Goal: Transaction & Acquisition: Purchase product/service

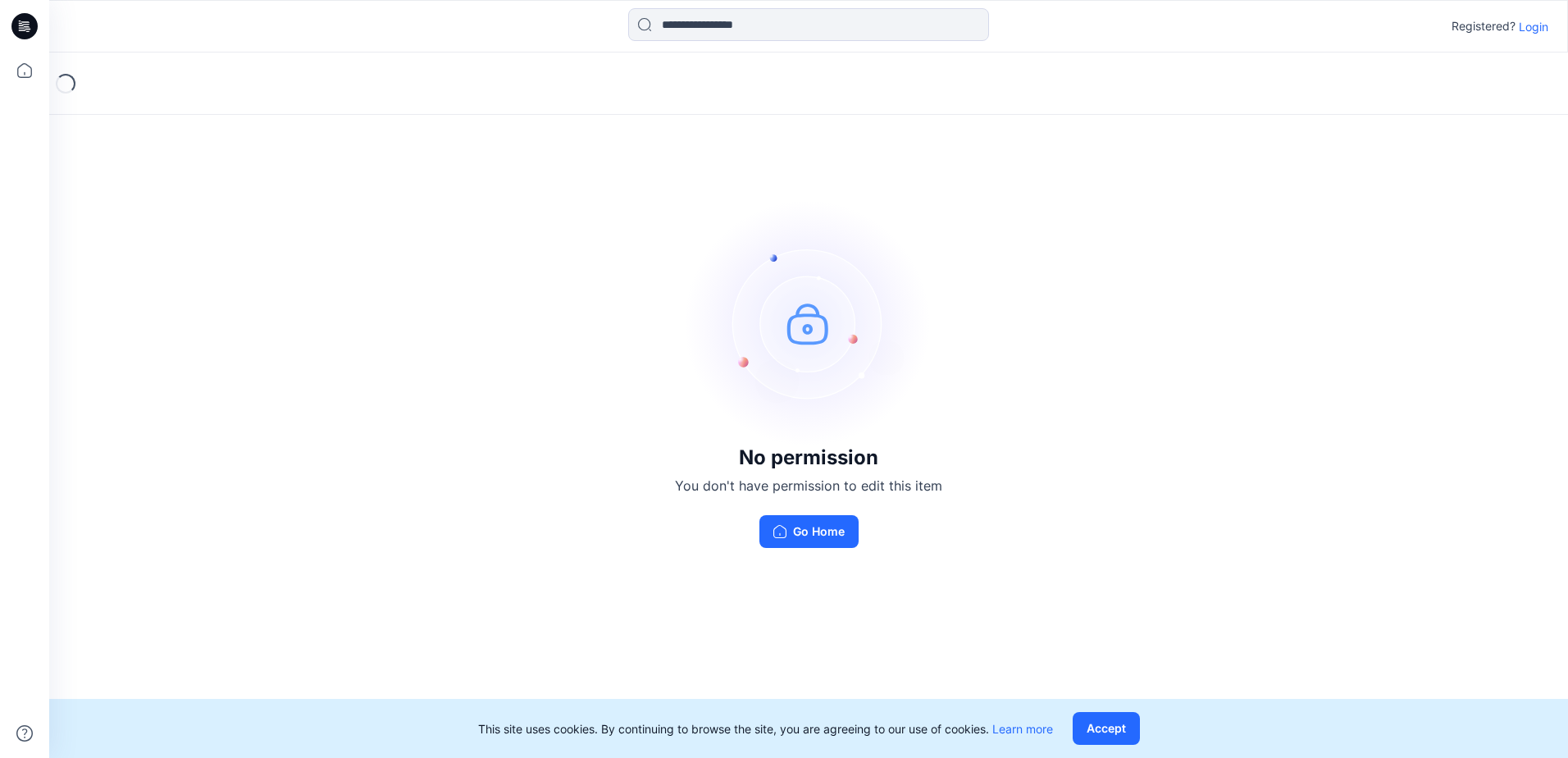
click at [1538, 25] on p "Login" at bounding box center [1533, 26] width 29 height 17
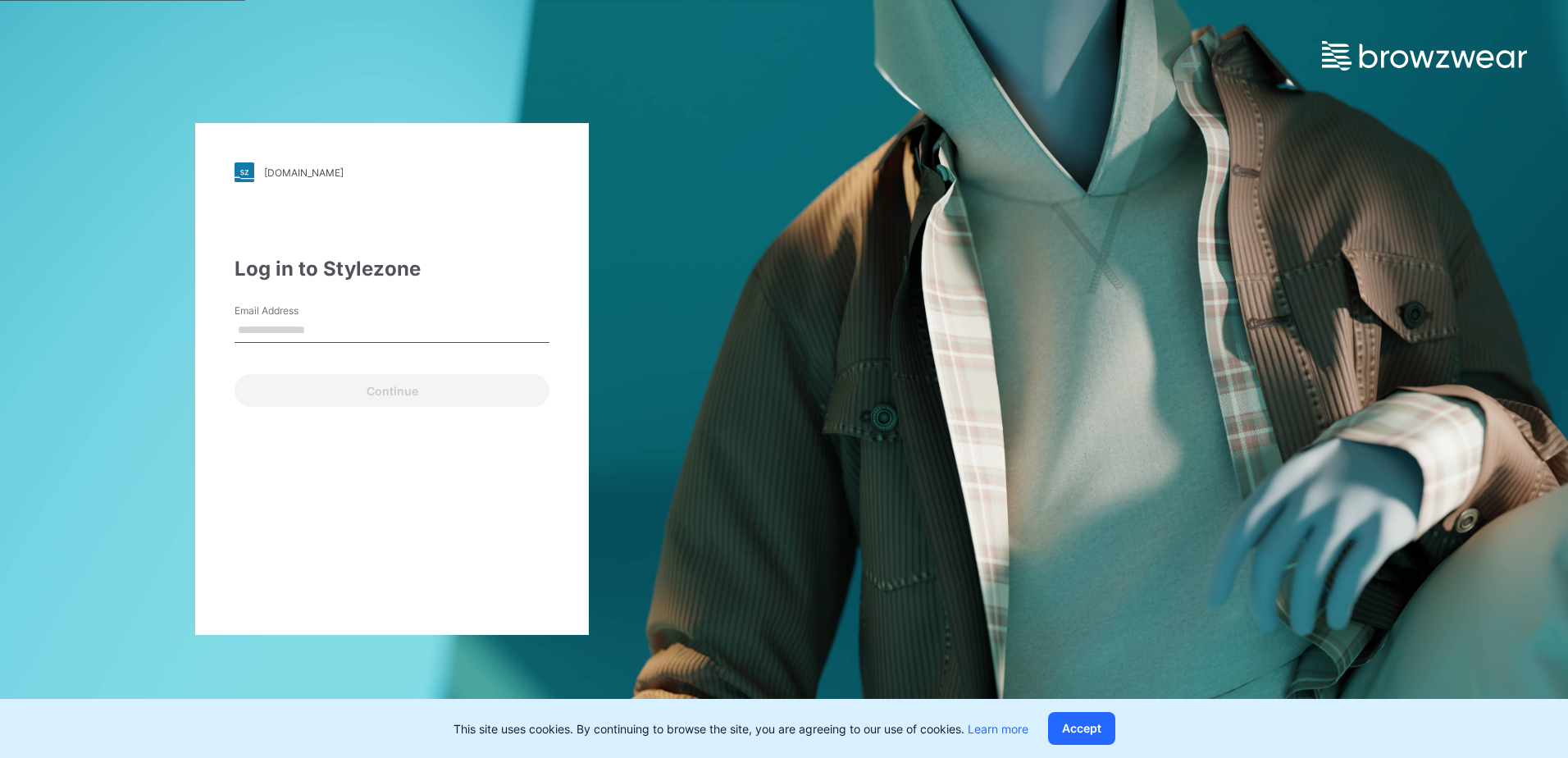
click at [313, 330] on input "Email Address" at bounding box center [391, 331] width 315 height 25
type input "**********"
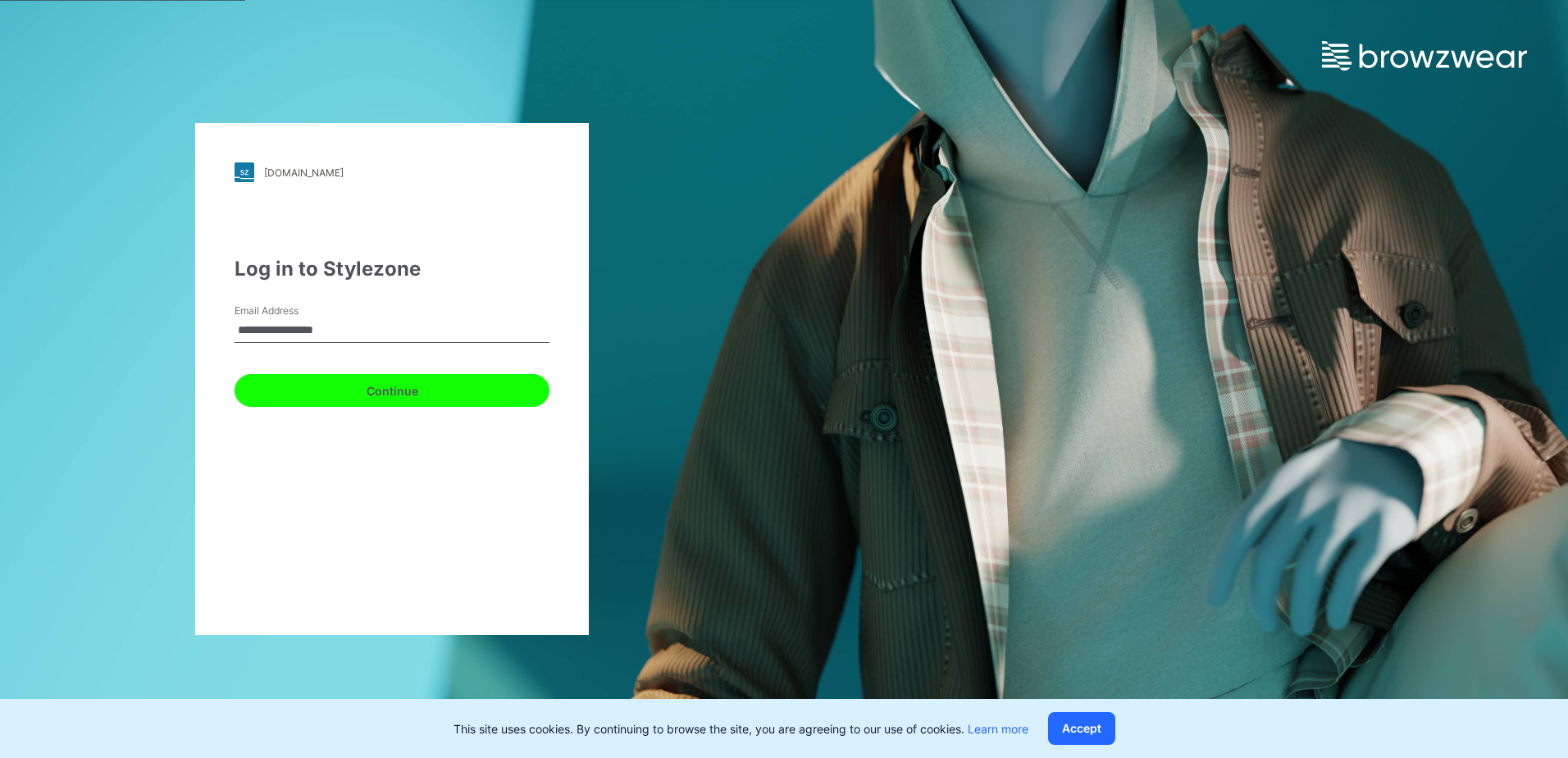
click at [407, 394] on button "Continue" at bounding box center [391, 390] width 315 height 33
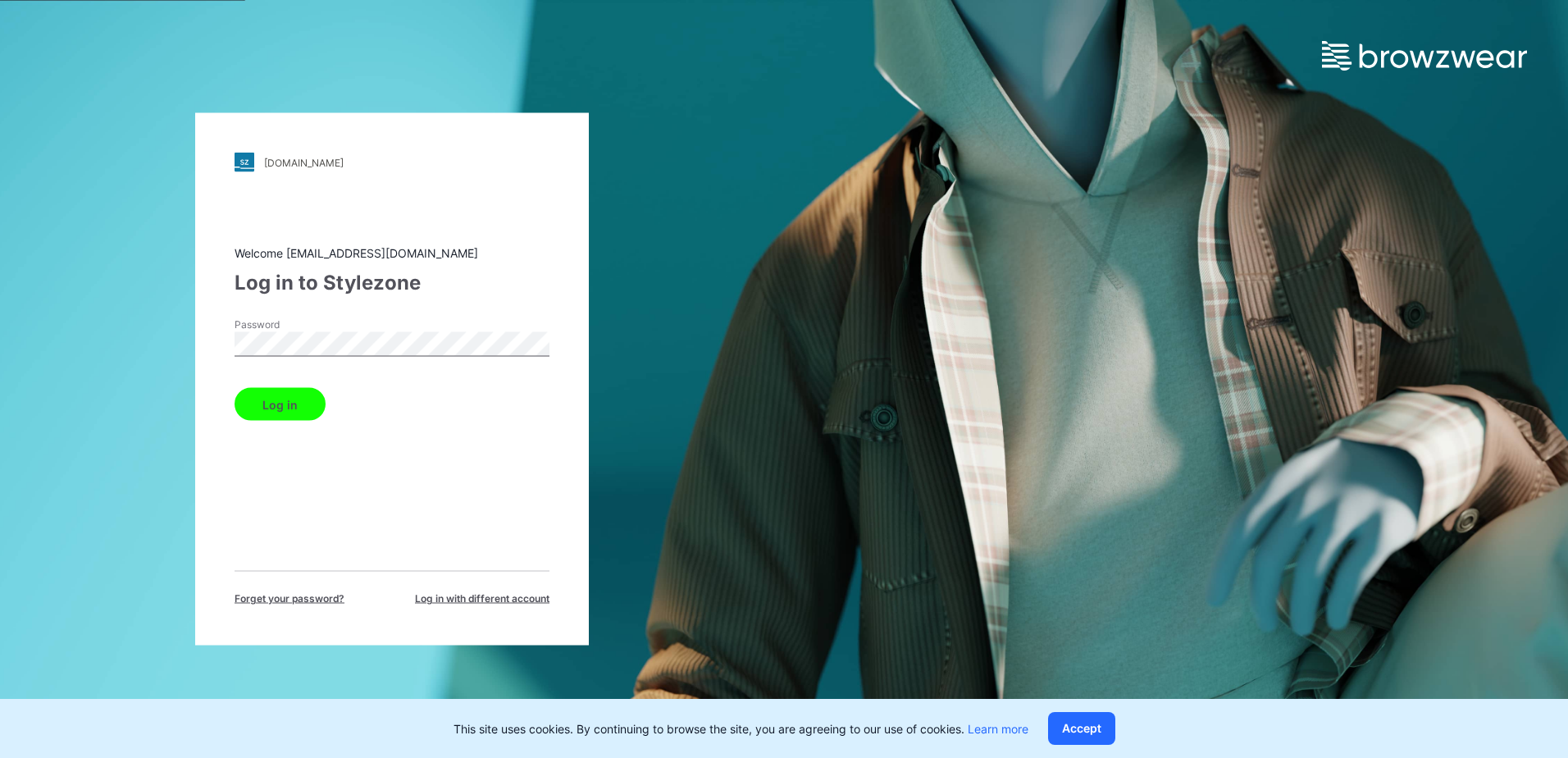
click at [261, 399] on button "Log in" at bounding box center [280, 404] width 91 height 33
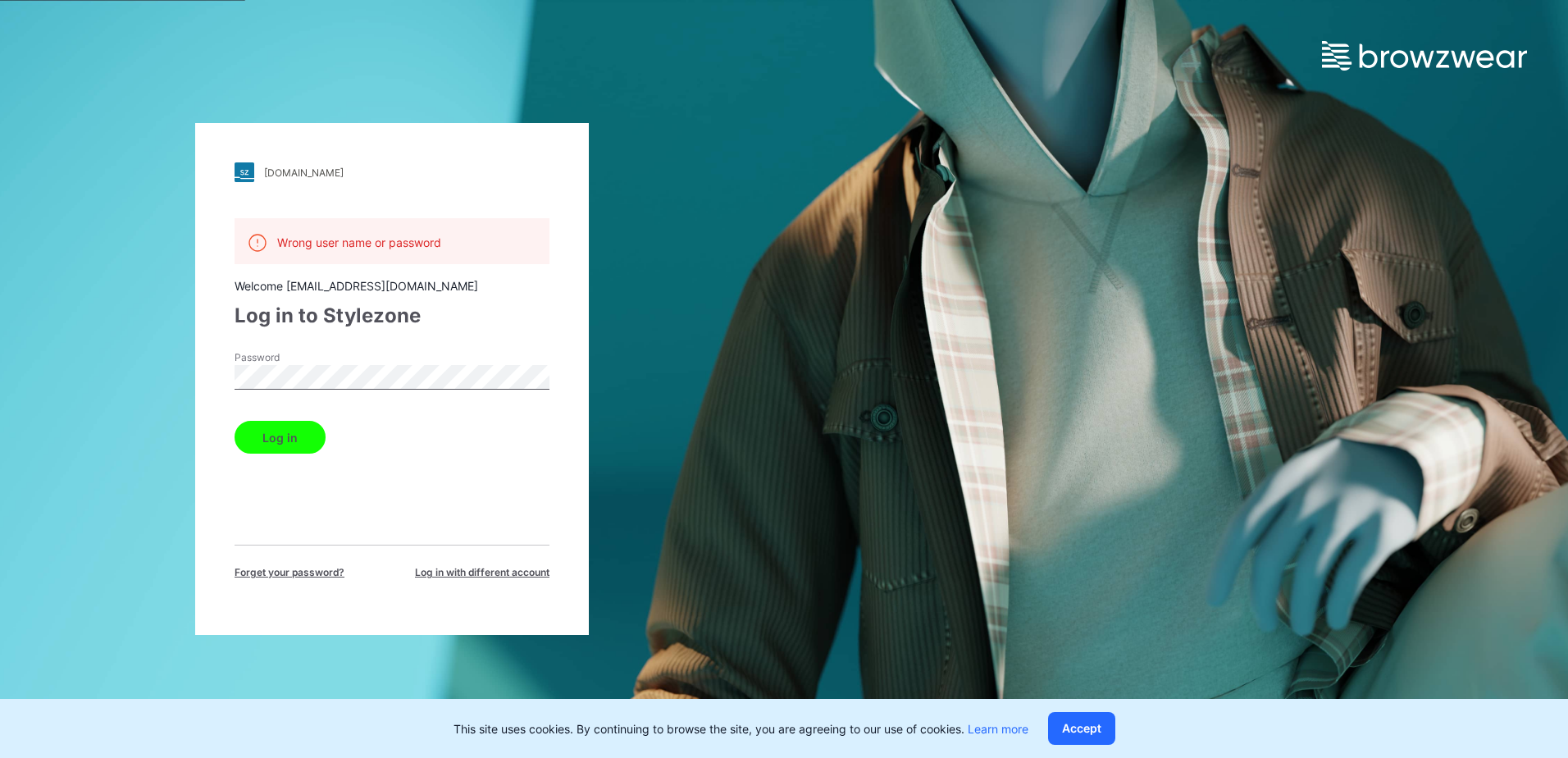
click at [111, 352] on div "[DOMAIN_NAME] Loading... Wrong user name or password Welcome [EMAIL_ADDRESS][DO…" at bounding box center [392, 379] width 784 height 758
click at [234, 421] on button "Log in" at bounding box center [280, 437] width 91 height 33
click at [299, 439] on button "Log in" at bounding box center [280, 437] width 91 height 33
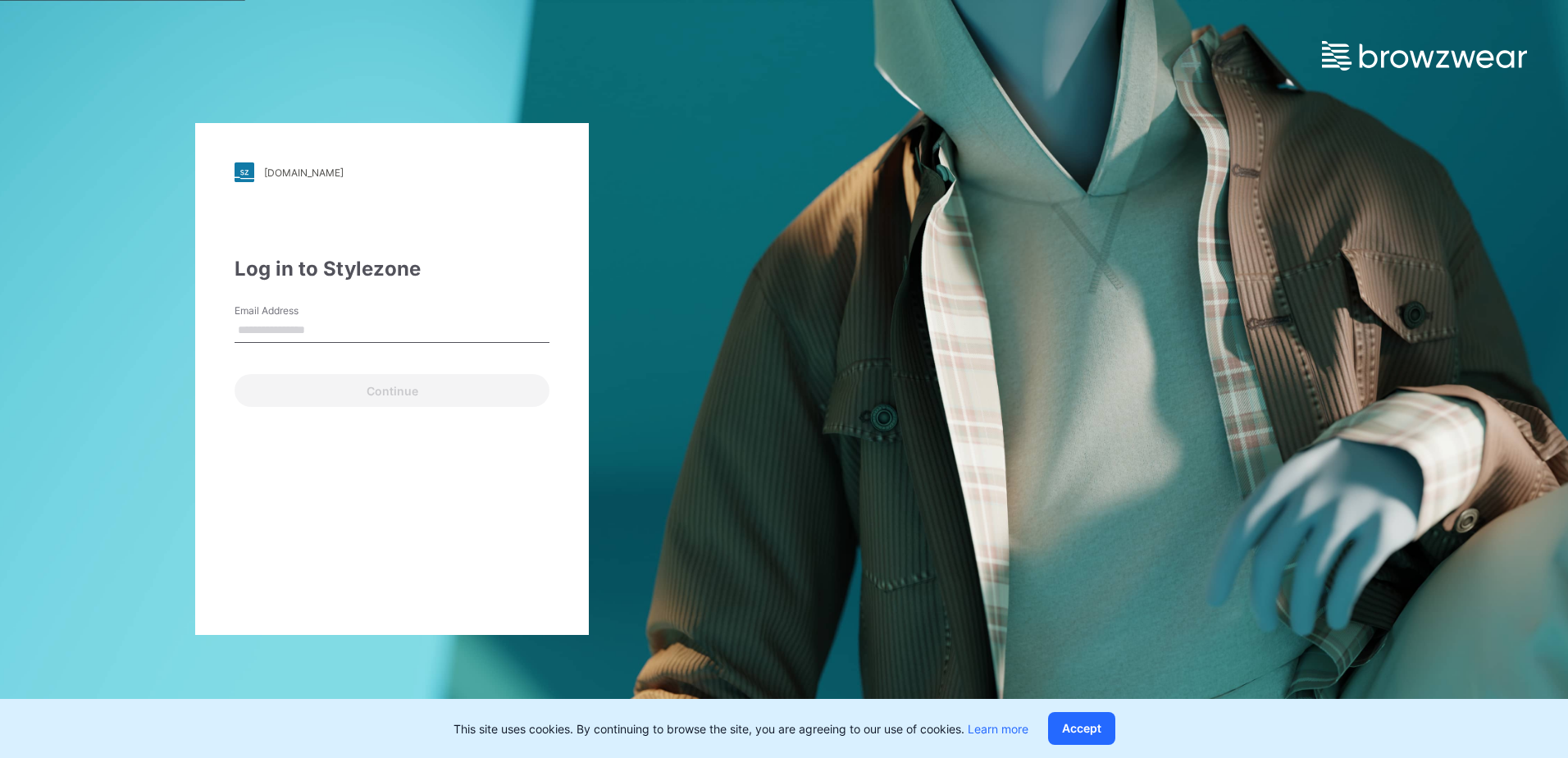
click at [357, 337] on input "Email Address" at bounding box center [391, 331] width 315 height 25
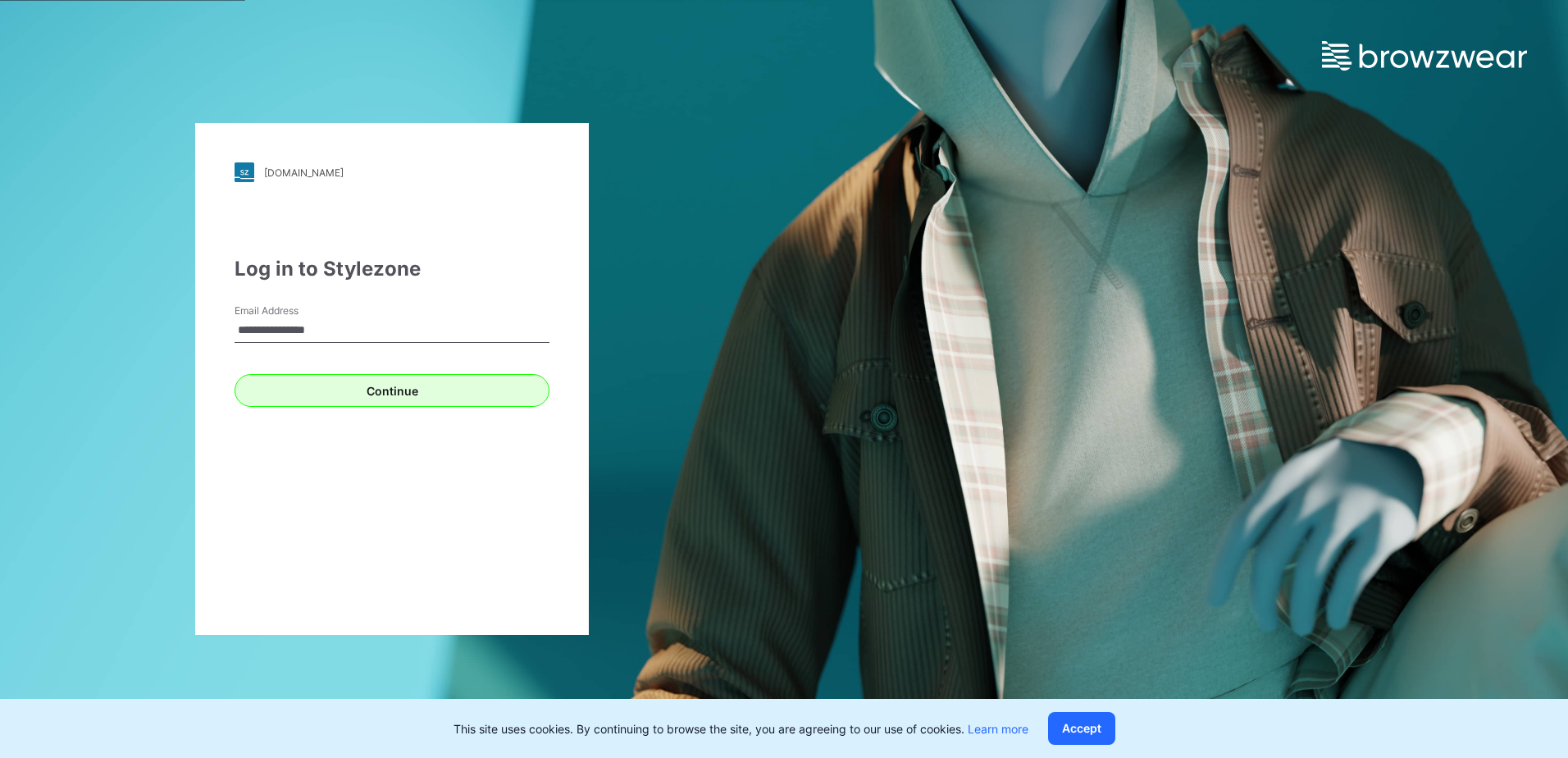
type input "**********"
click at [431, 392] on button "Continue" at bounding box center [391, 390] width 315 height 33
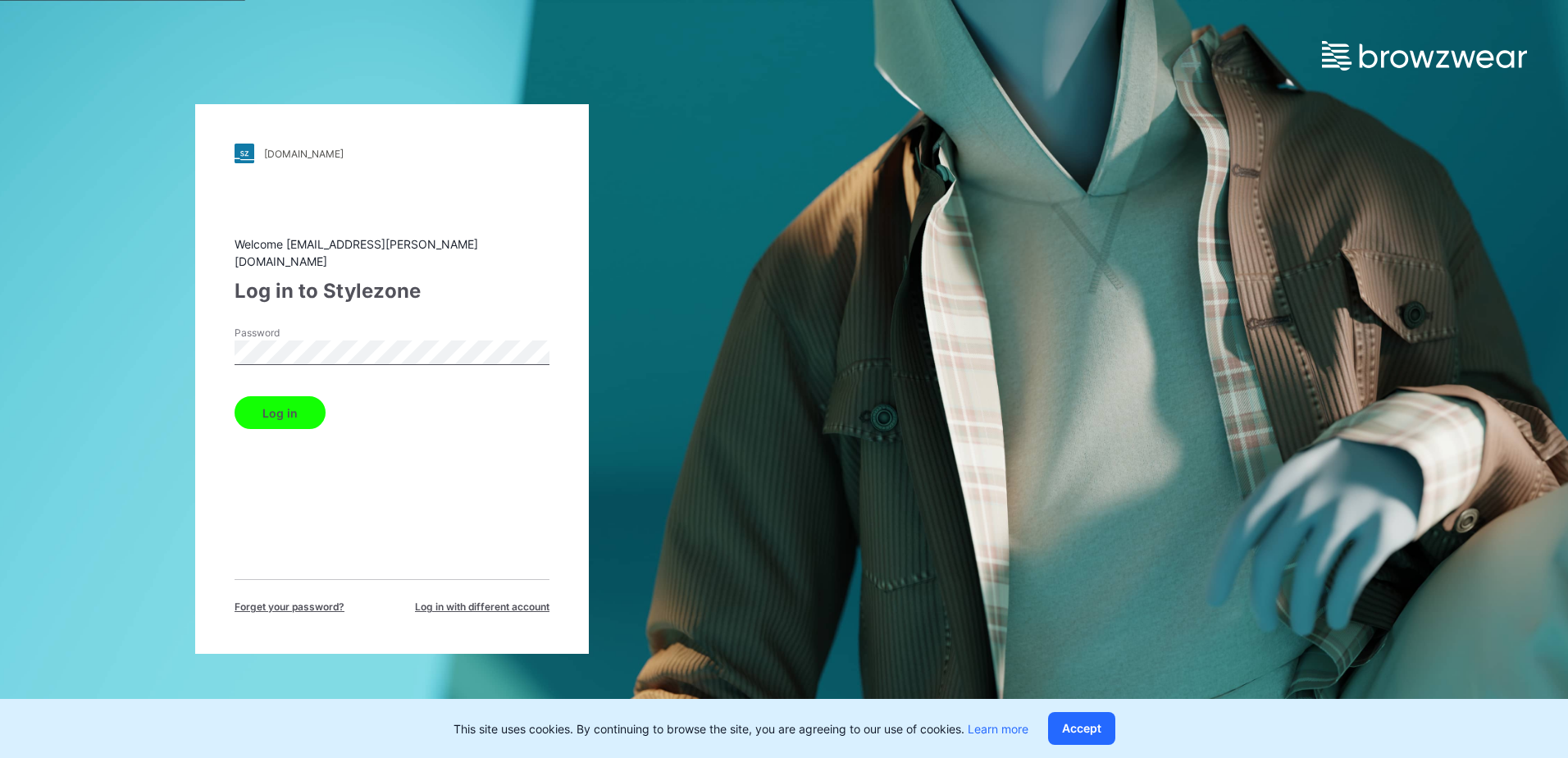
click at [294, 400] on button "Log in" at bounding box center [280, 412] width 91 height 33
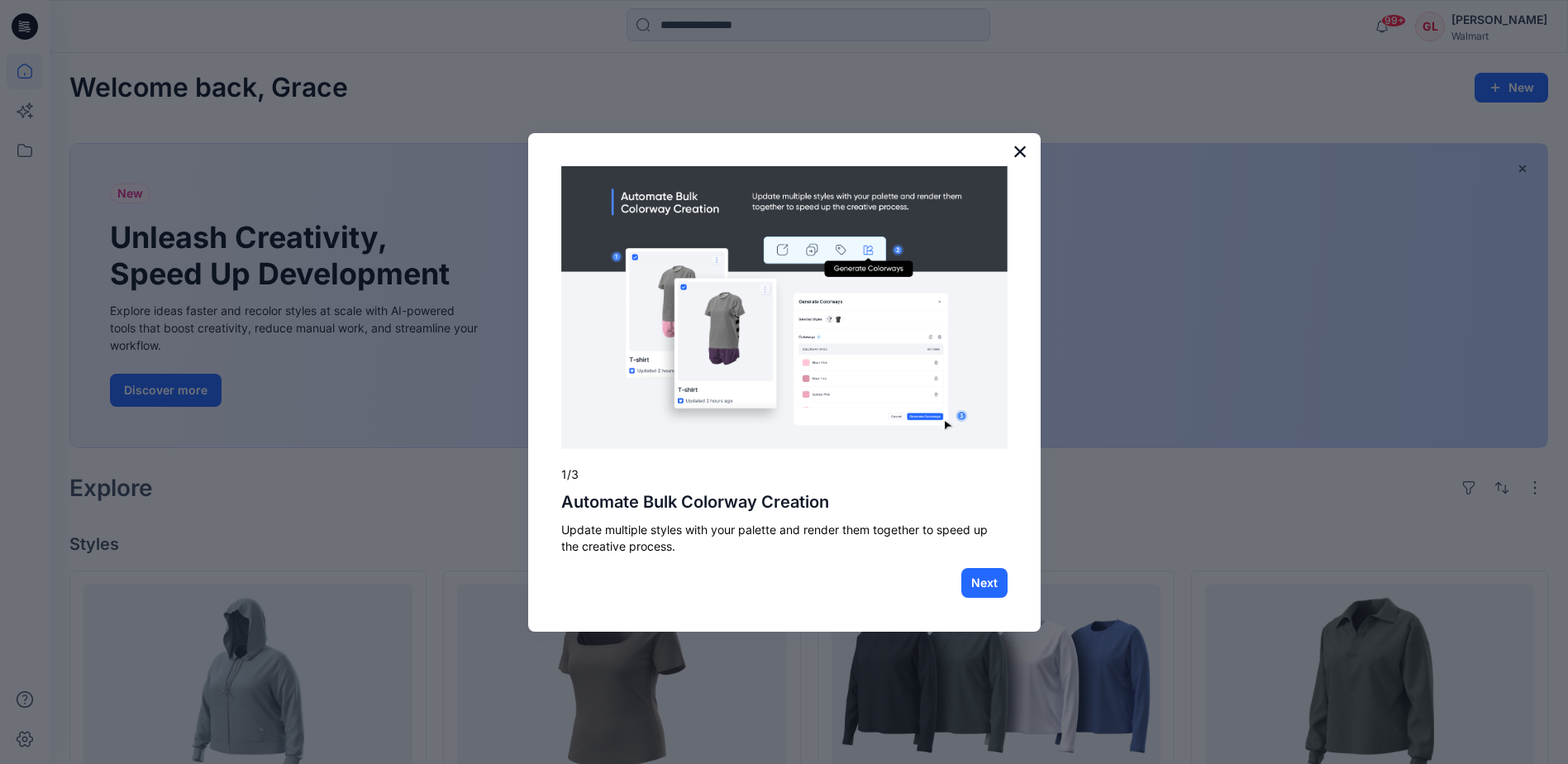
click at [1022, 149] on button "×" at bounding box center [1020, 151] width 15 height 27
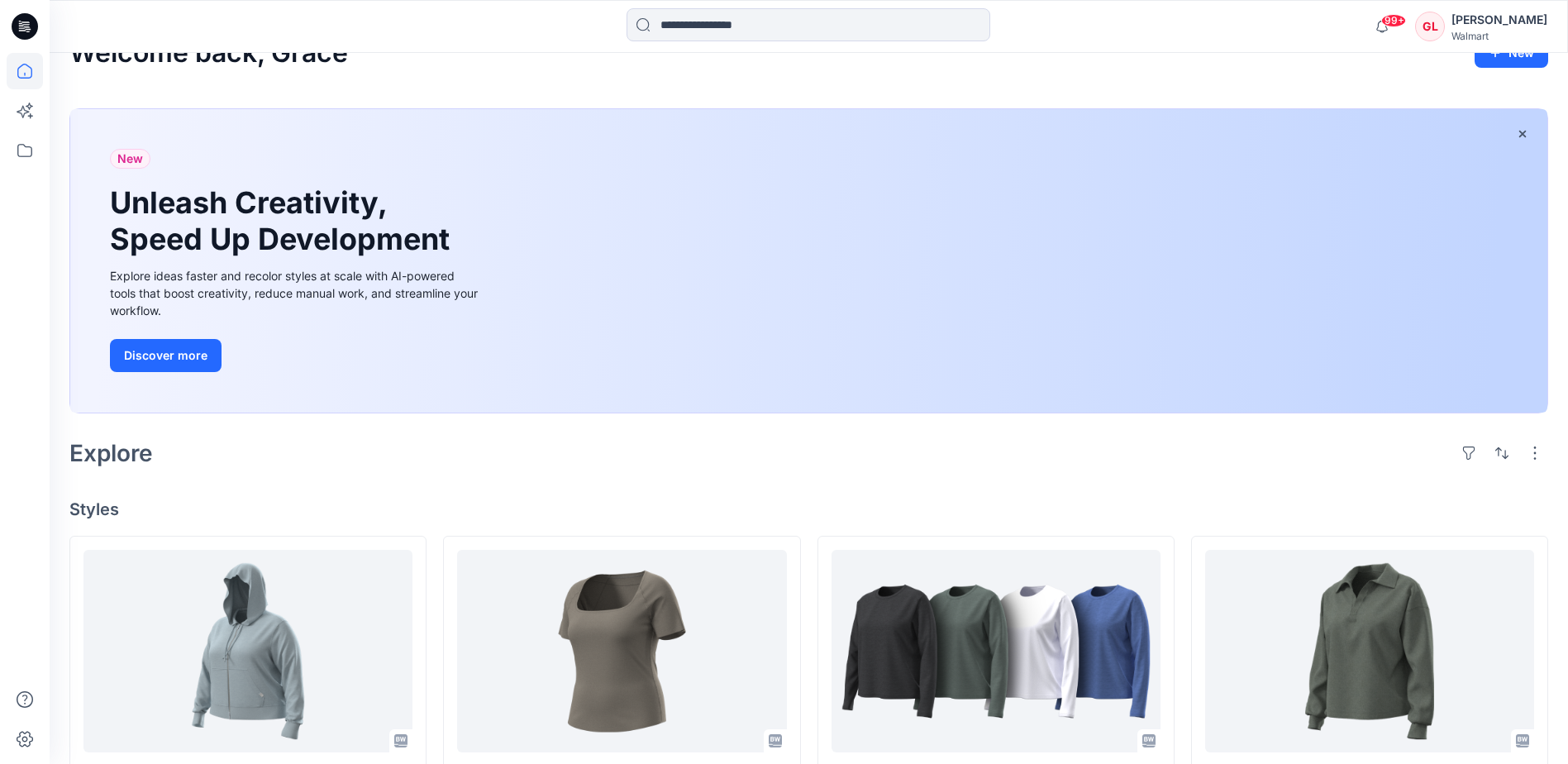
scroll to position [496, 0]
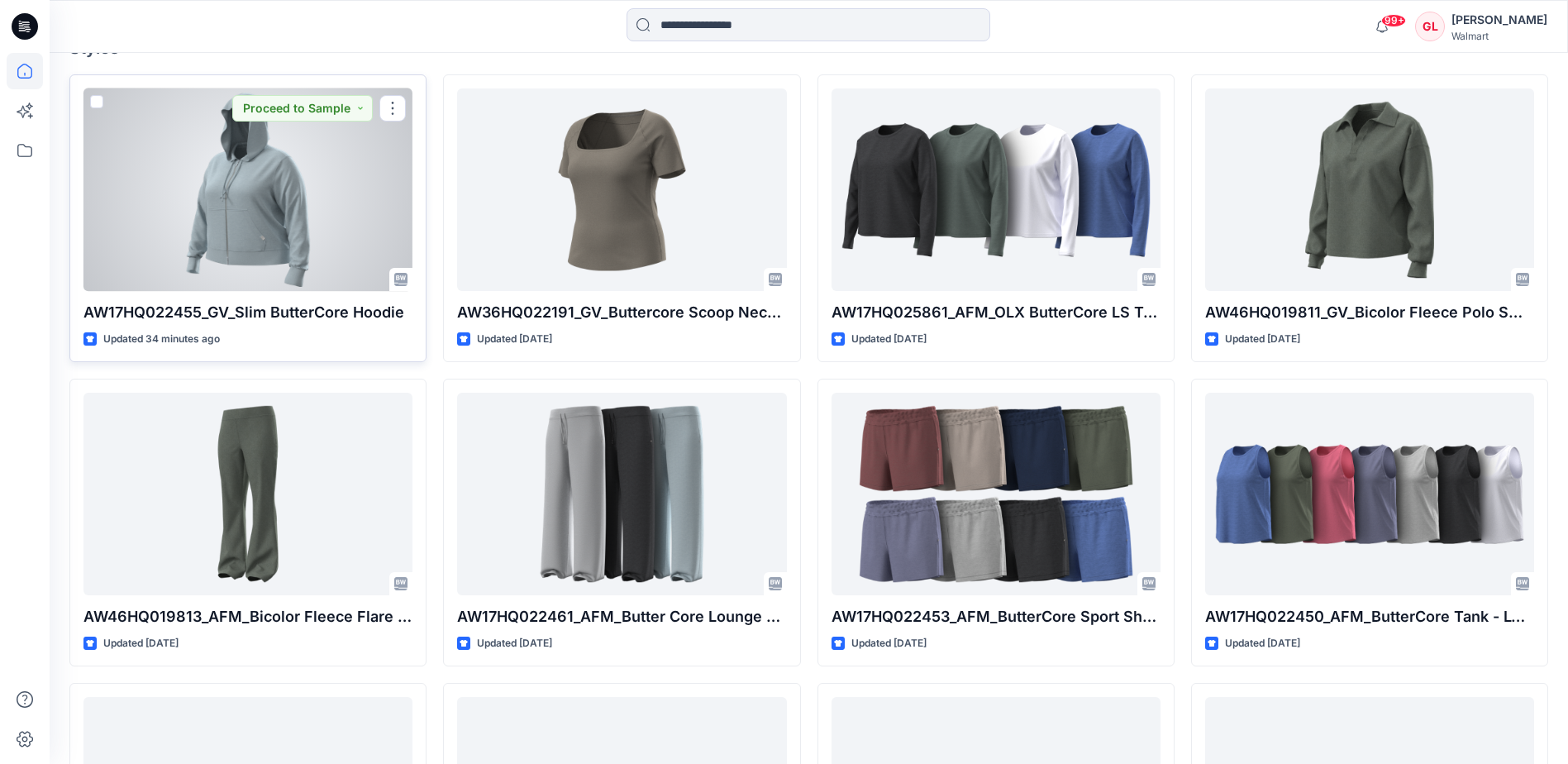
drag, startPoint x: 260, startPoint y: 215, endPoint x: 269, endPoint y: 210, distance: 10.3
click at [260, 215] on div at bounding box center [248, 190] width 329 height 203
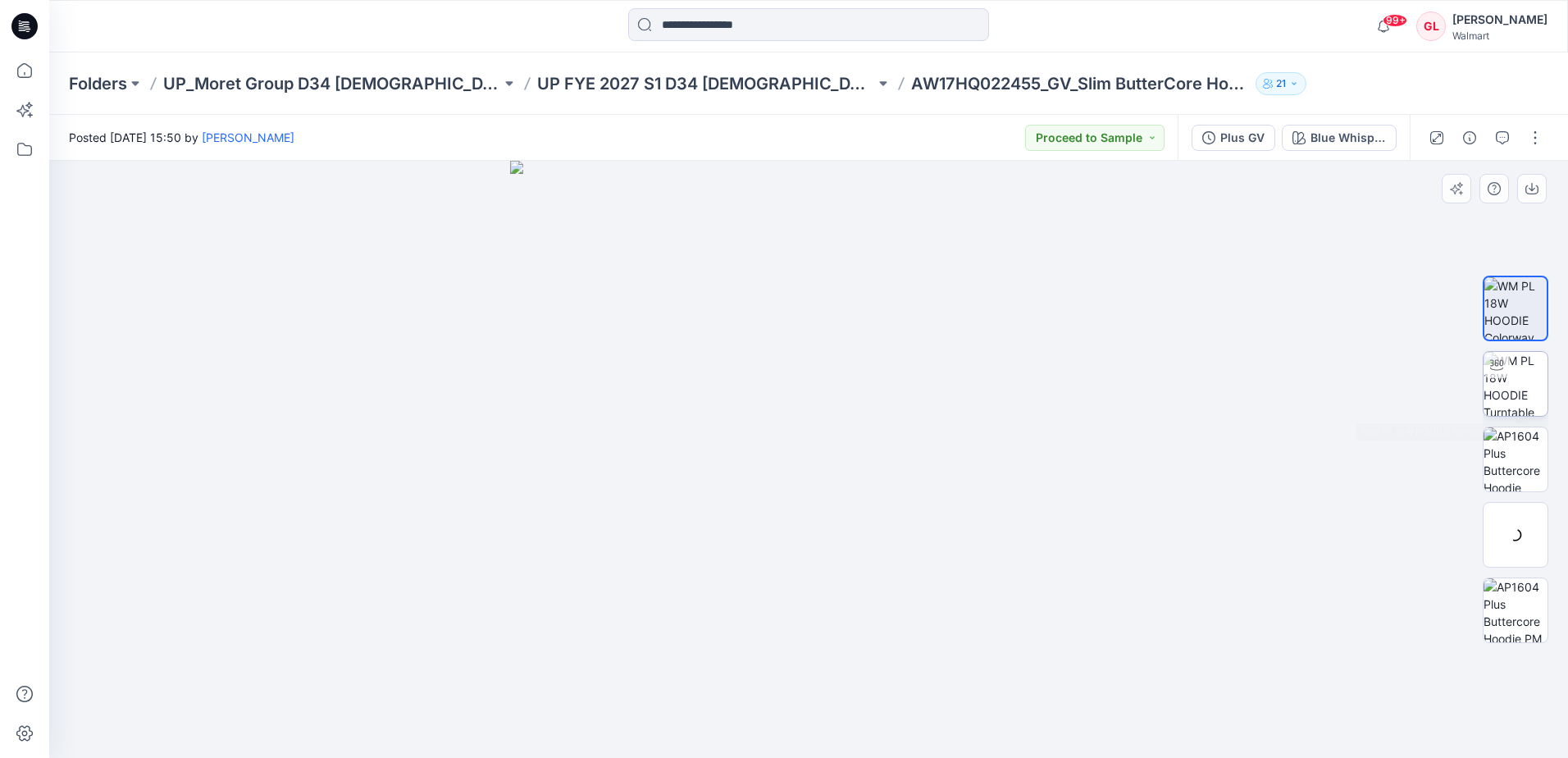
click at [1517, 388] on img at bounding box center [1516, 384] width 64 height 64
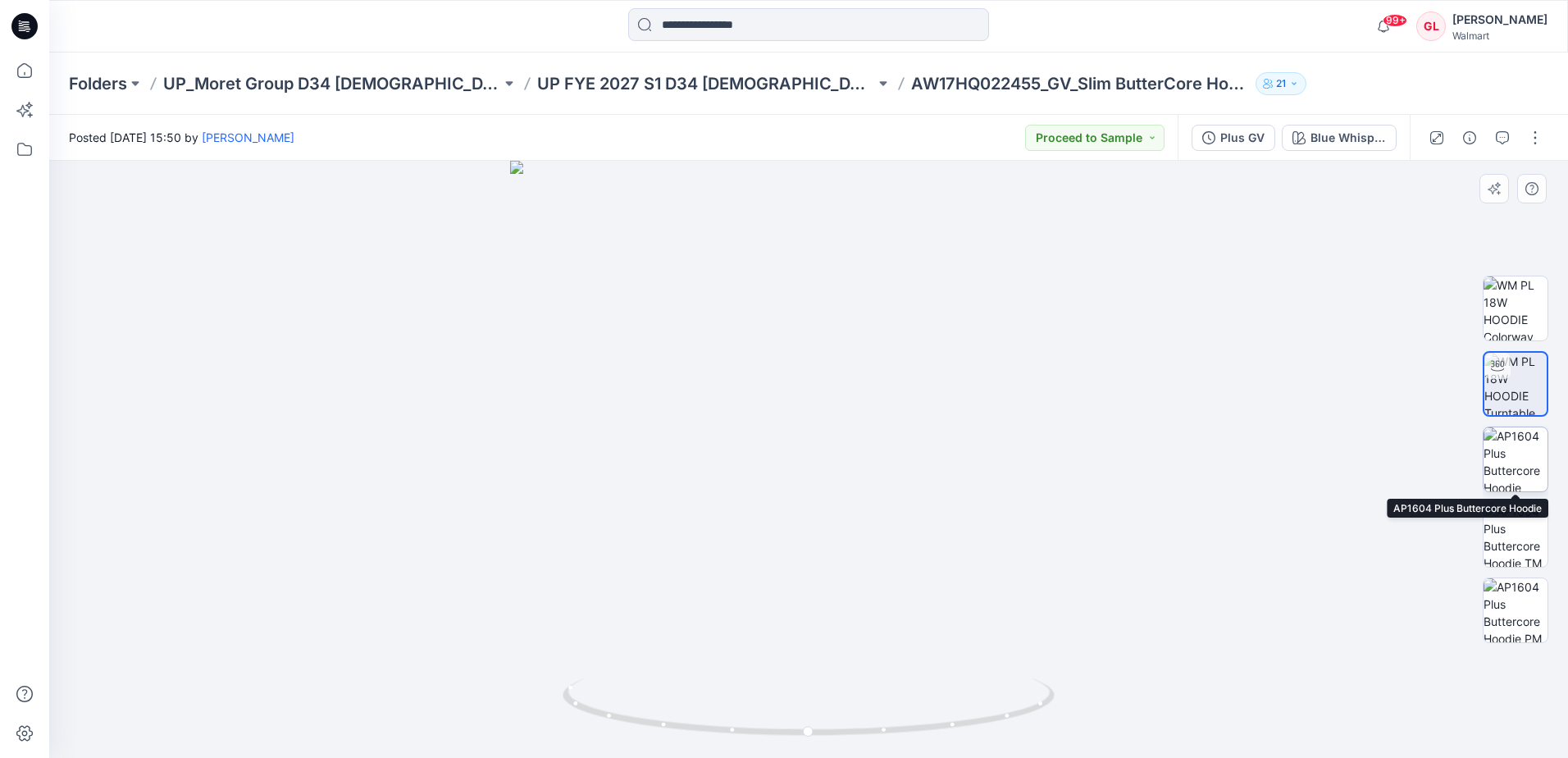
click at [1521, 470] on img at bounding box center [1516, 459] width 64 height 64
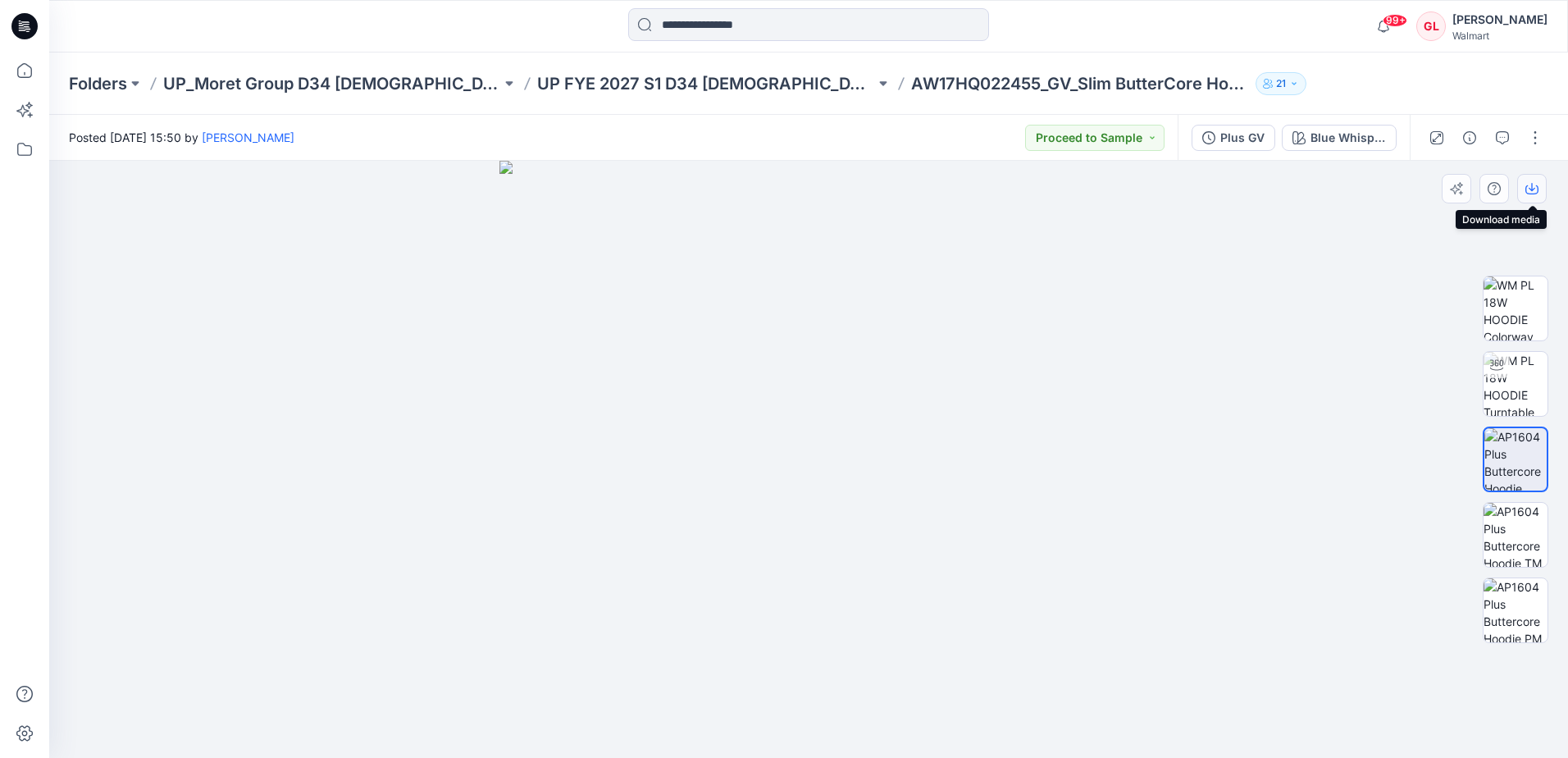
click at [1532, 191] on icon "button" at bounding box center [1531, 187] width 7 height 9
click at [1521, 538] on img at bounding box center [1516, 535] width 64 height 64
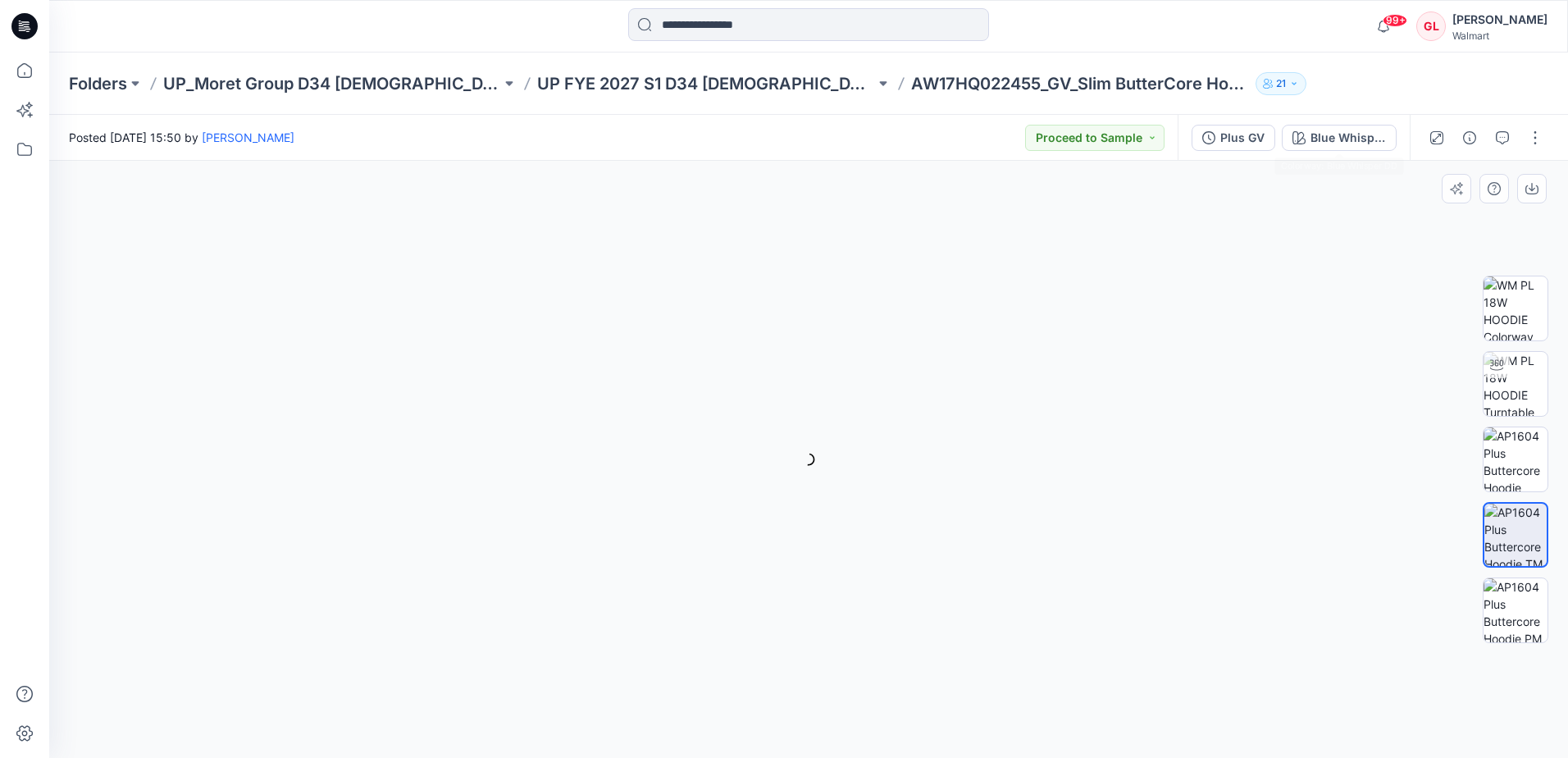
click at [1525, 534] on img at bounding box center [1516, 535] width 62 height 62
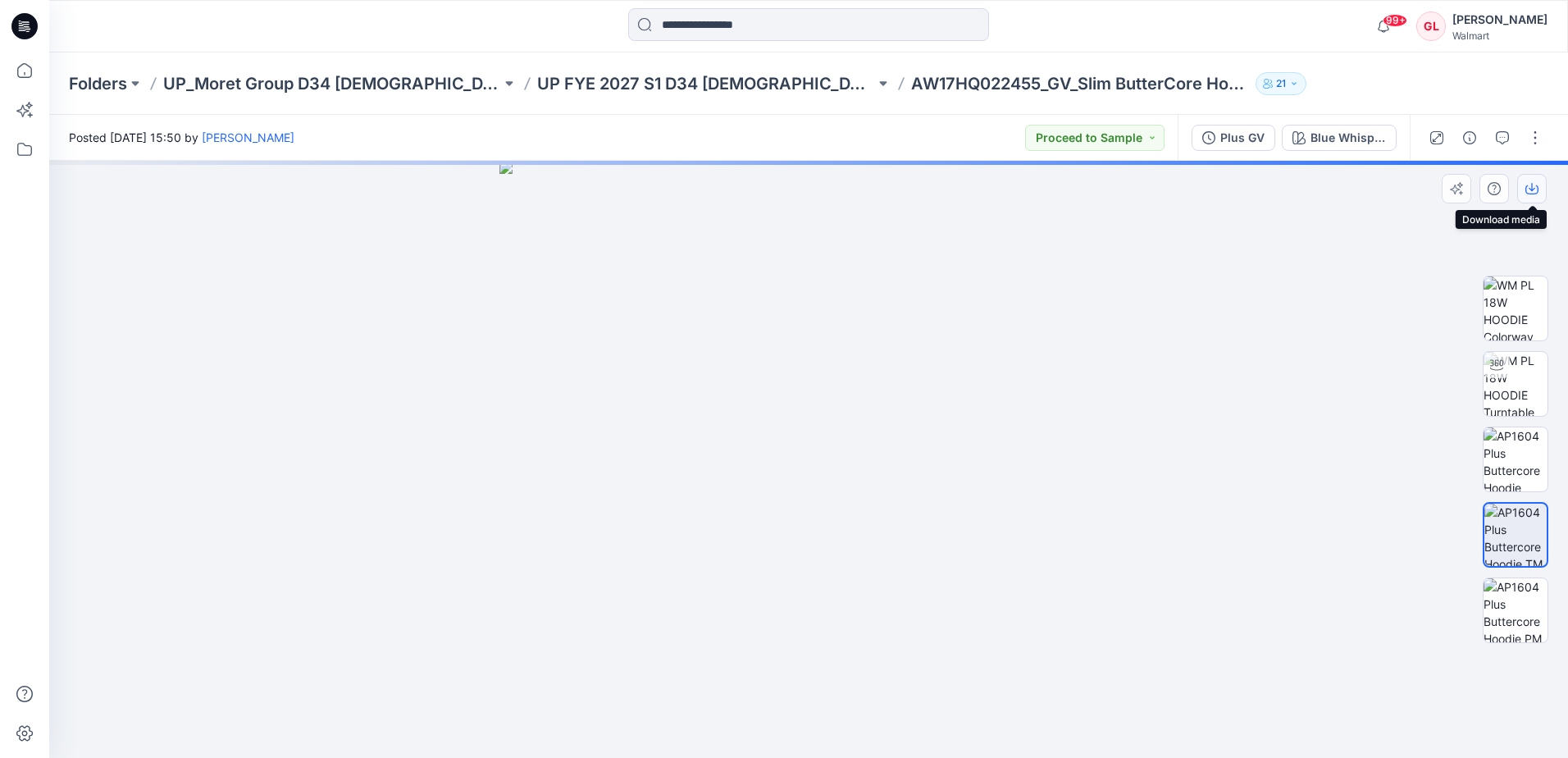
click at [1535, 190] on icon "button" at bounding box center [1532, 189] width 13 height 13
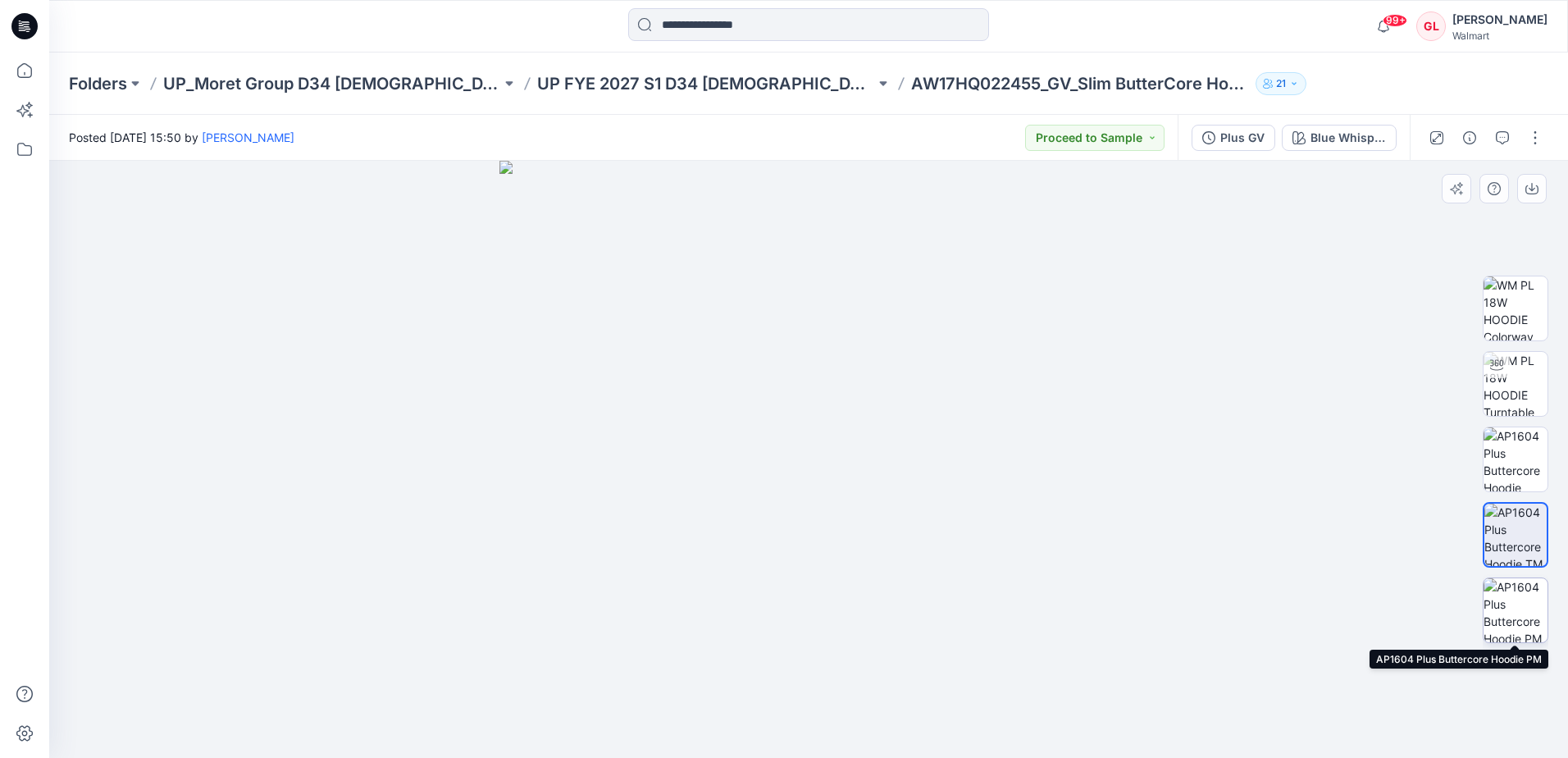
click at [1510, 616] on img at bounding box center [1516, 611] width 64 height 64
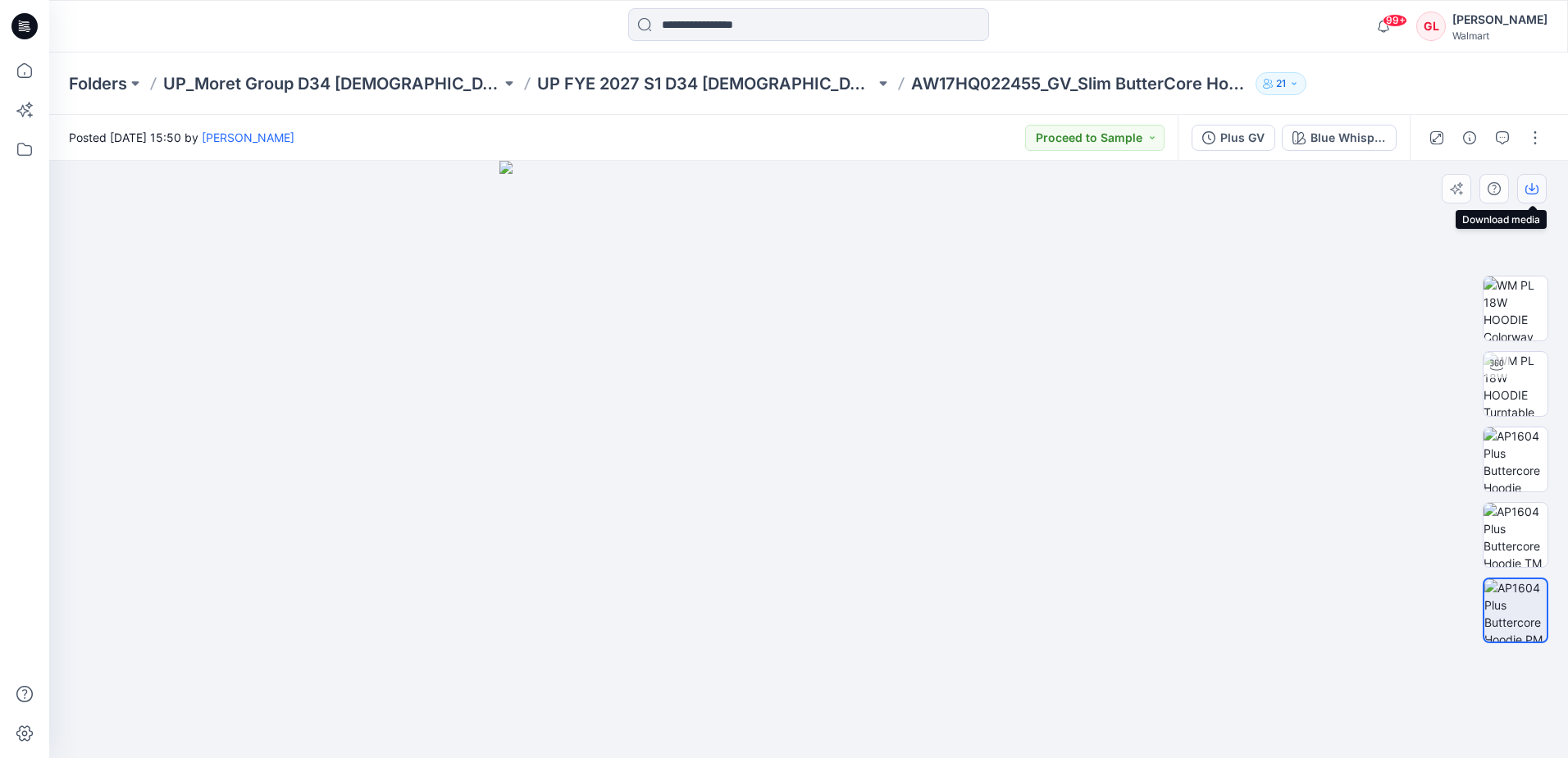
click at [1541, 189] on button "button" at bounding box center [1531, 188] width 29 height 29
